Goal: Find specific page/section

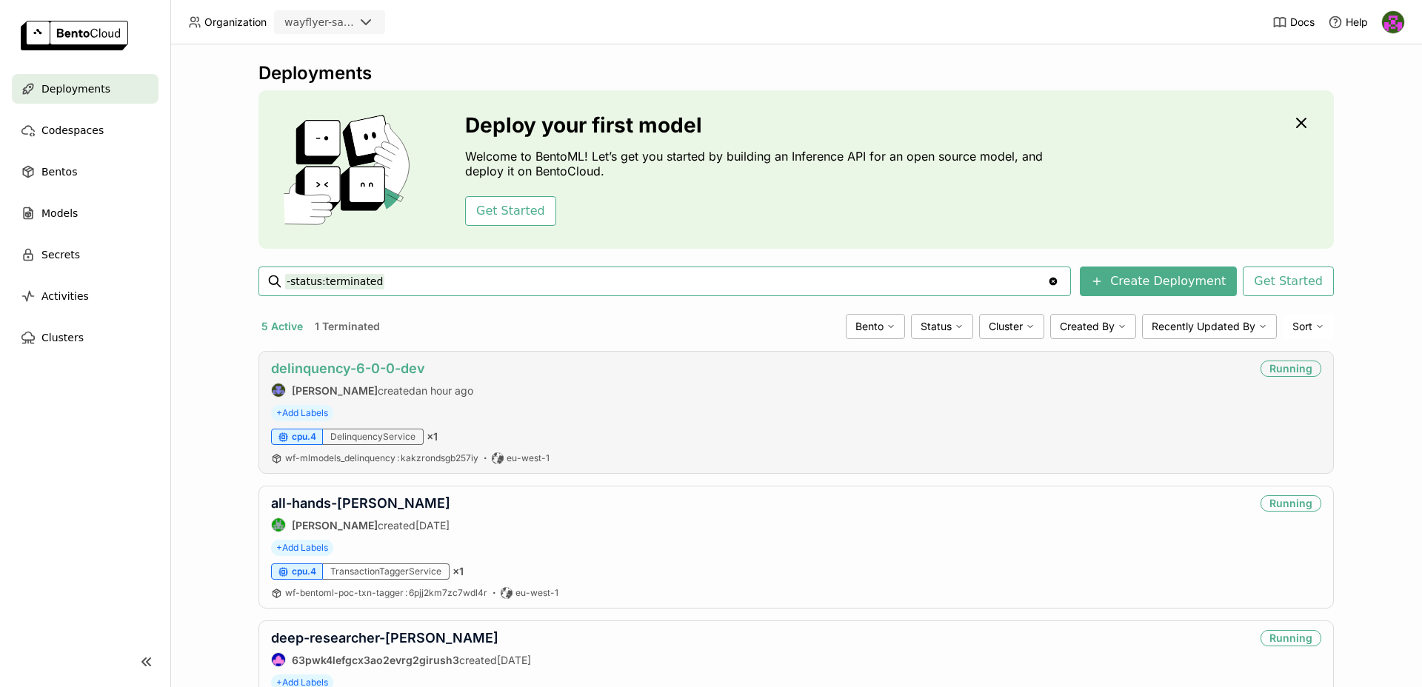
click at [397, 370] on link "delinquency-6-0-0-dev" at bounding box center [348, 369] width 154 height 16
